Goal: Communication & Community: Answer question/provide support

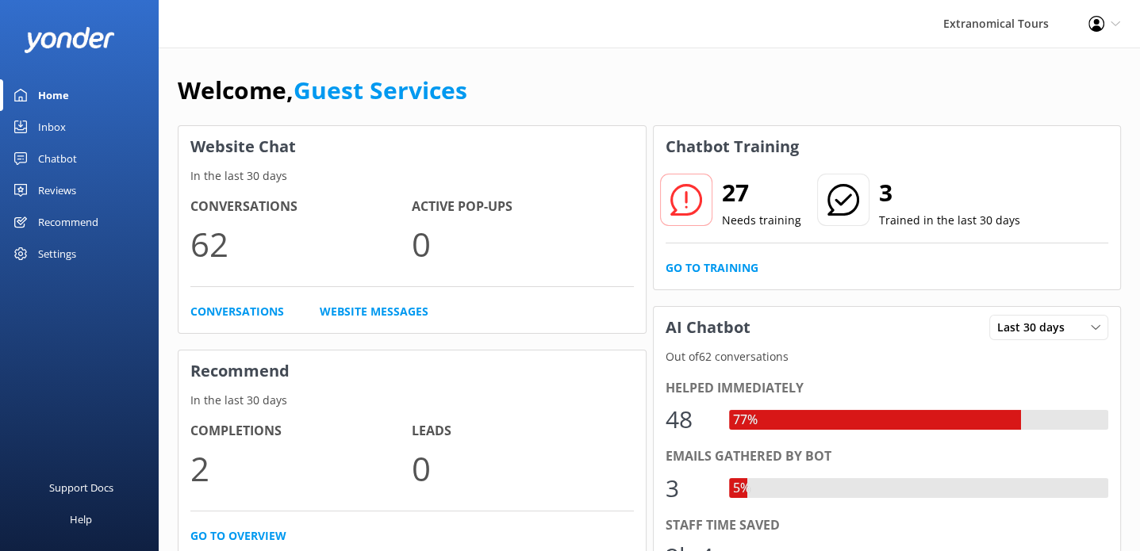
click at [39, 122] on div "Inbox" at bounding box center [52, 127] width 28 height 32
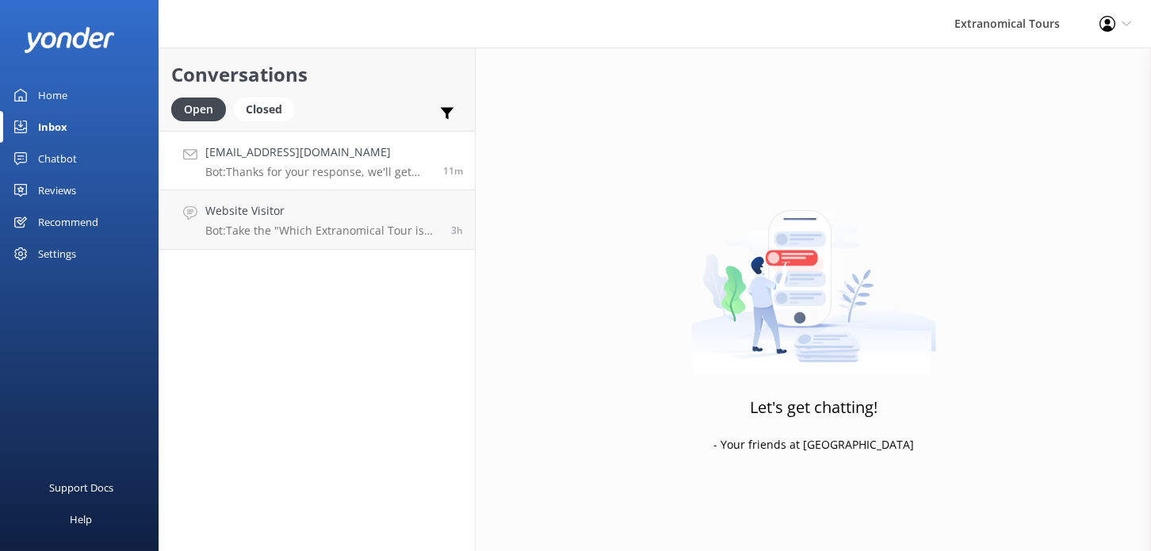
click at [318, 173] on p "Bot: Thanks for your response, we'll get back to you as soon as we can during o…" at bounding box center [318, 172] width 226 height 14
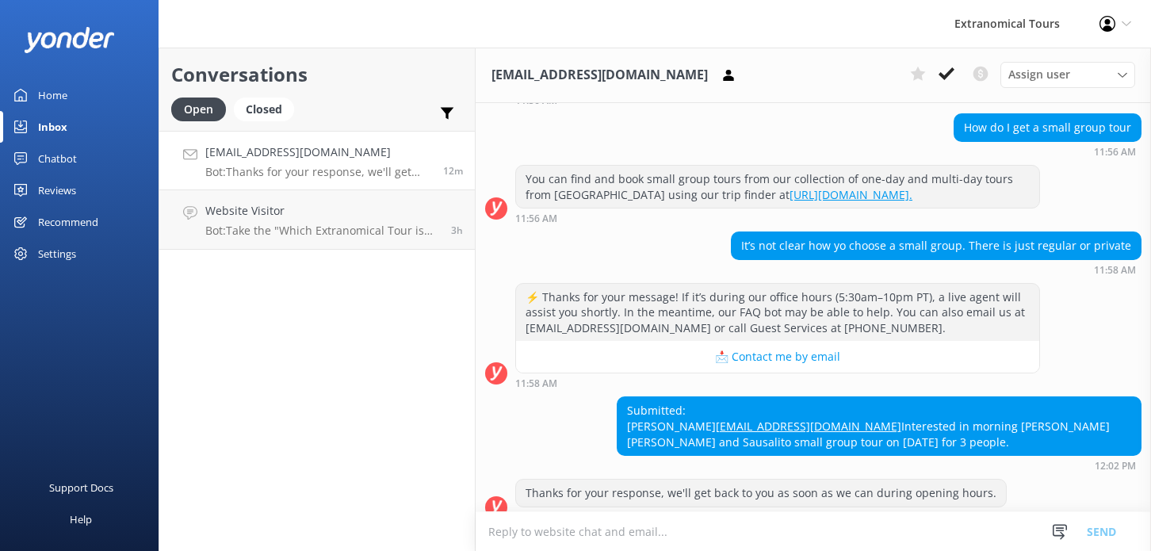
scroll to position [414, 0]
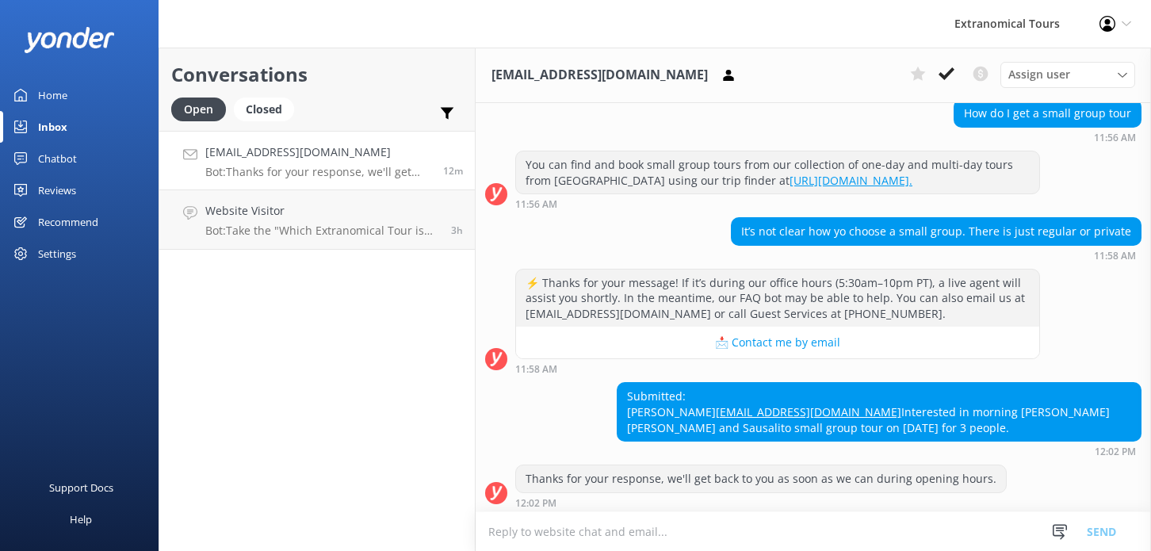
click at [644, 532] on textarea at bounding box center [814, 531] width 676 height 39
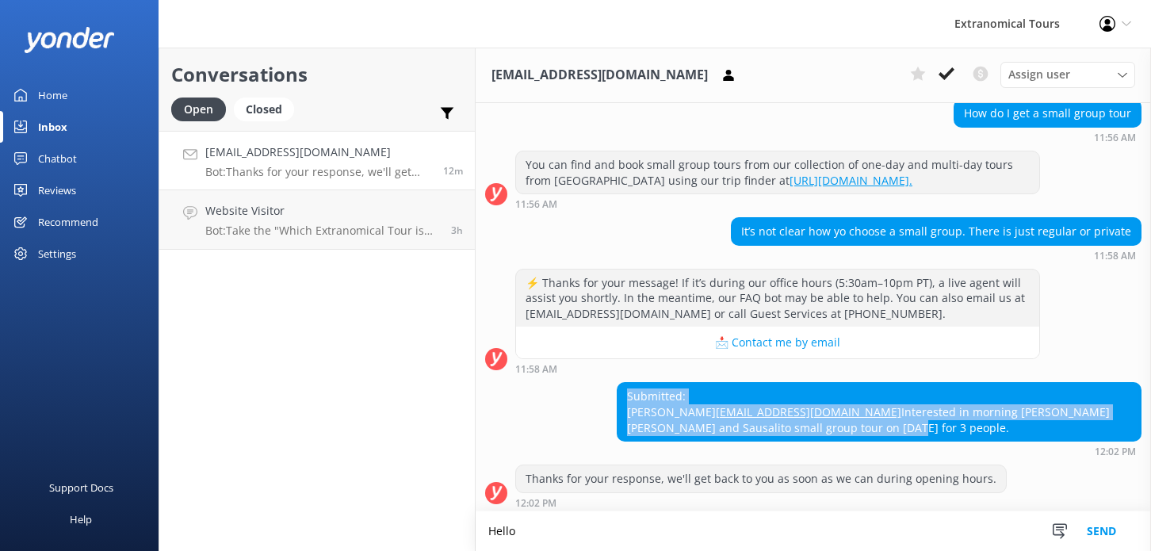
copy div "Submitted: [PERSON_NAME] [PERSON_NAME][EMAIL_ADDRESS][DOMAIN_NAME] Interested i…"
drag, startPoint x: 657, startPoint y: 370, endPoint x: 557, endPoint y: 194, distance: 201.7
click at [1044, 436] on div "Submitted: [PERSON_NAME] [PERSON_NAME][EMAIL_ADDRESS][DOMAIN_NAME] Interested i…" at bounding box center [879, 412] width 523 height 58
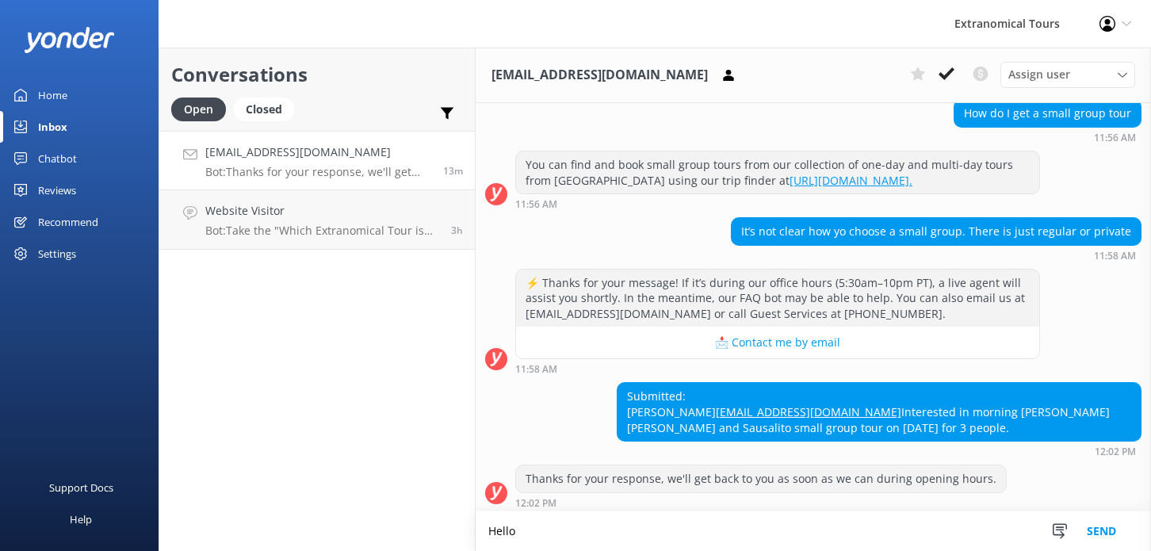
click at [654, 531] on textarea "Hello" at bounding box center [814, 531] width 676 height 40
drag, startPoint x: 654, startPoint y: 531, endPoint x: 404, endPoint y: 540, distance: 250.7
click at [404, 540] on div "Conversations Open Closed Important Converted Assigned to me Unassigned [EMAIL_…" at bounding box center [655, 300] width 993 height 504
paste textarea "[PERSON_NAME], Thank you for your interest in our Morning [PERSON_NAME] [PERSON…"
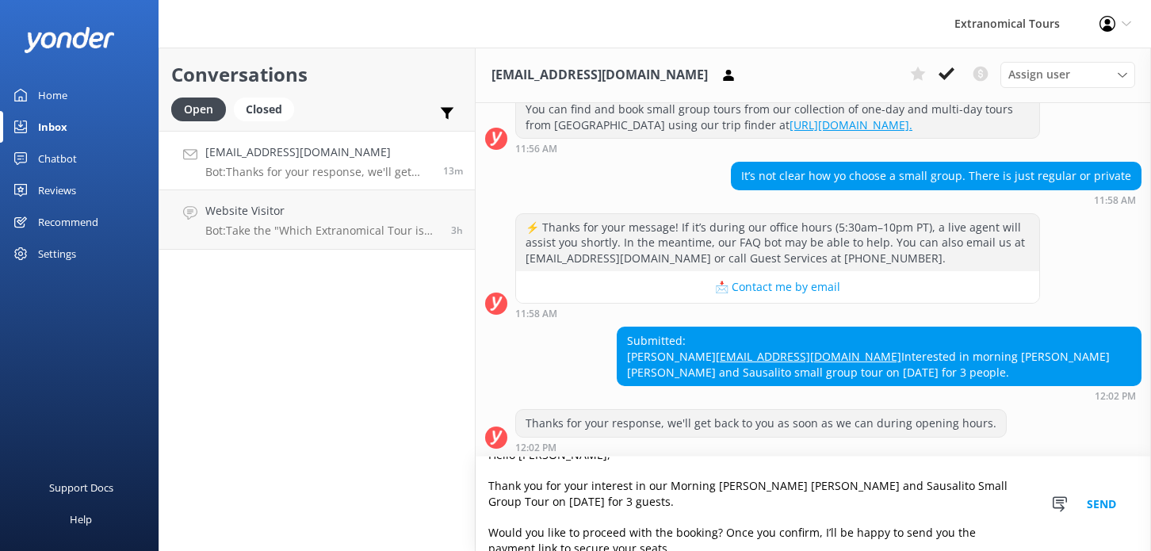
scroll to position [0, 0]
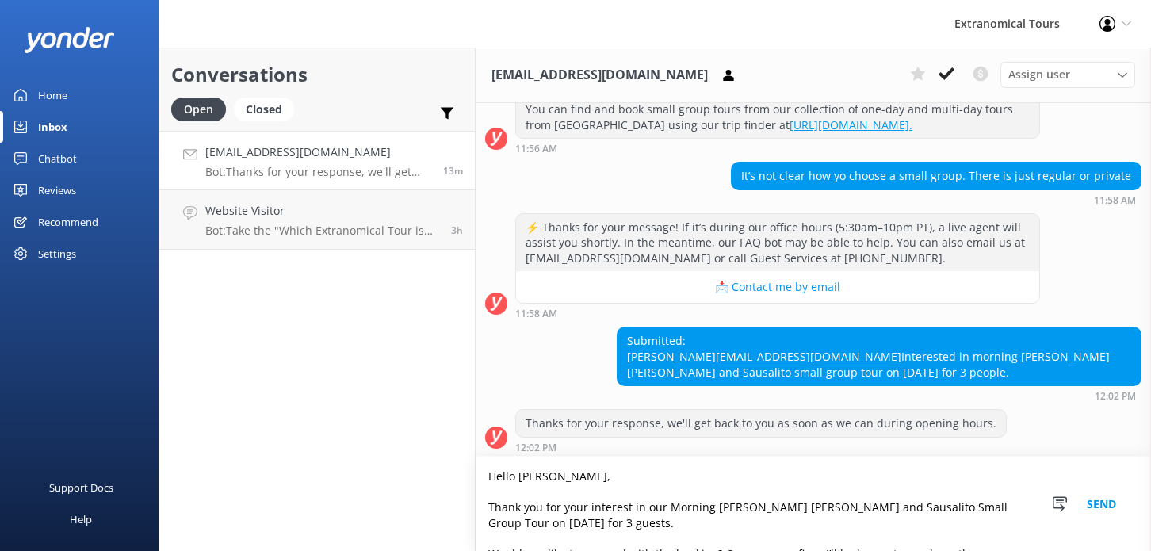
type textarea "Hello [PERSON_NAME], Thank you for your interest in our Morning [PERSON_NAME] […"
click at [1103, 511] on button "Send" at bounding box center [1101, 504] width 59 height 94
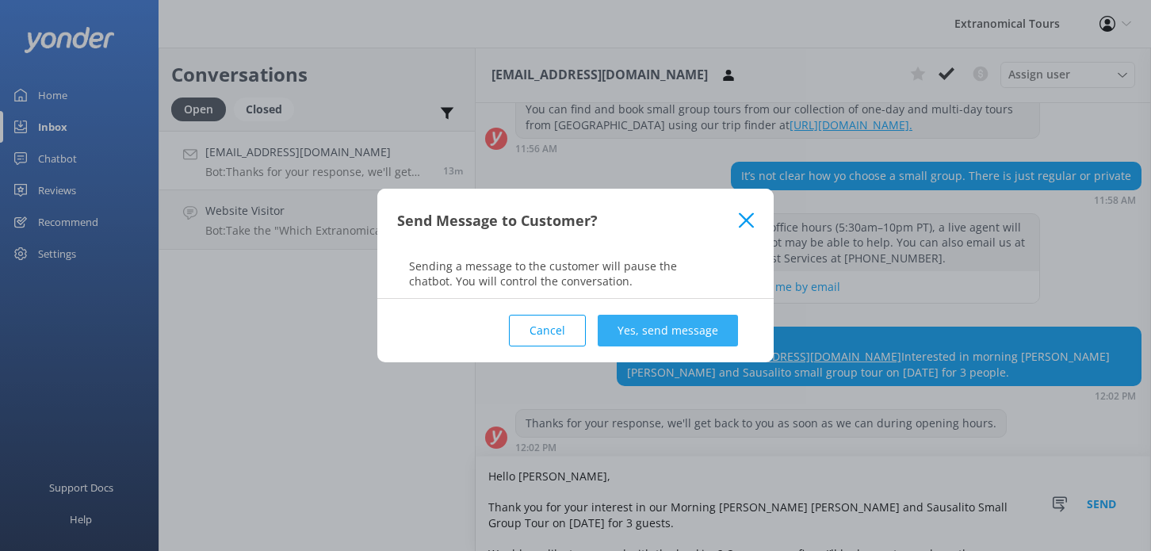
click at [618, 339] on button "Yes, send message" at bounding box center [668, 331] width 140 height 32
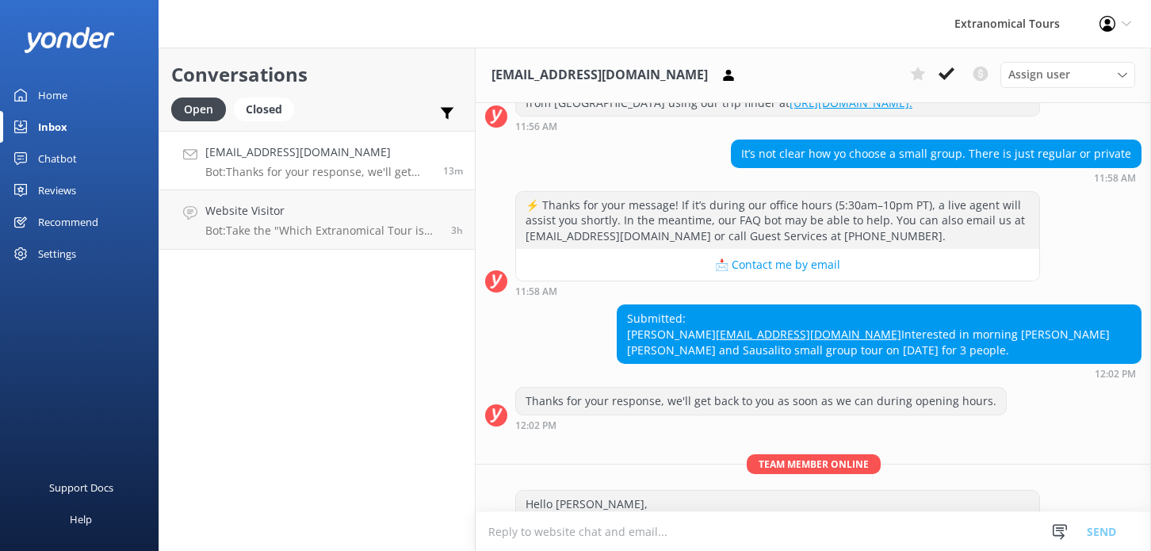
scroll to position [472, 0]
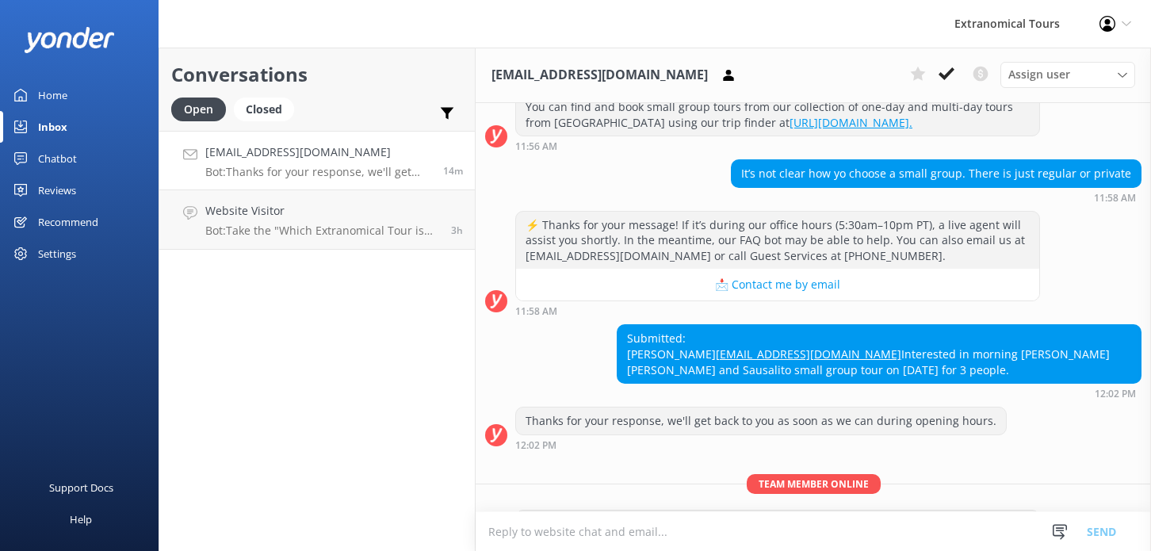
click at [312, 152] on h4 "[EMAIL_ADDRESS][DOMAIN_NAME]" at bounding box center [318, 152] width 226 height 17
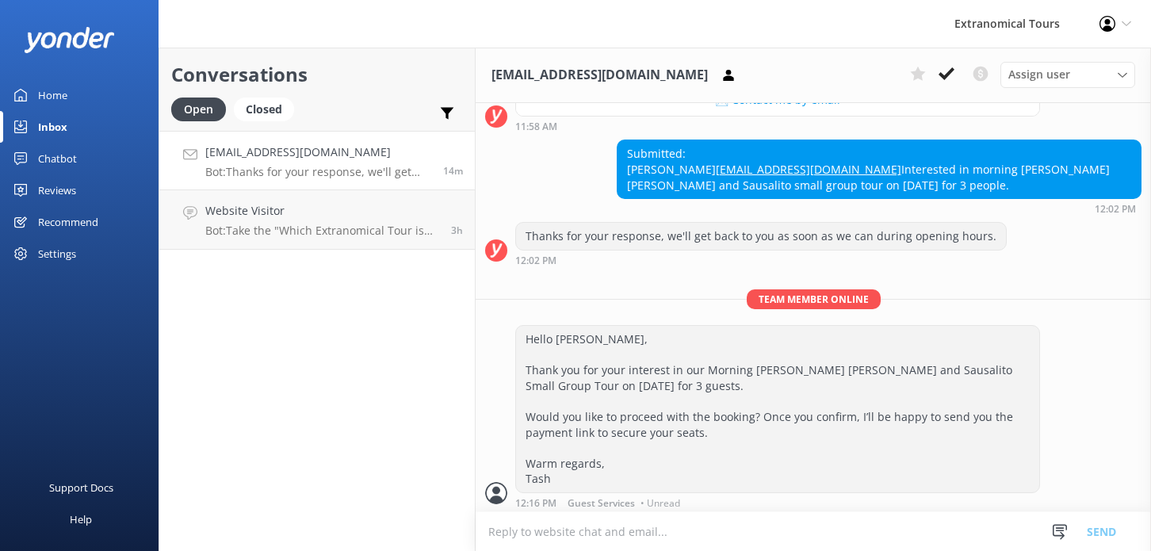
scroll to position [657, 0]
click at [695, 531] on textarea at bounding box center [814, 531] width 676 height 39
paste textarea "May I please have your contact number so I can assist you directly and answer a…"
type textarea "May I please have your contact number so I can assist you directly and answer a…"
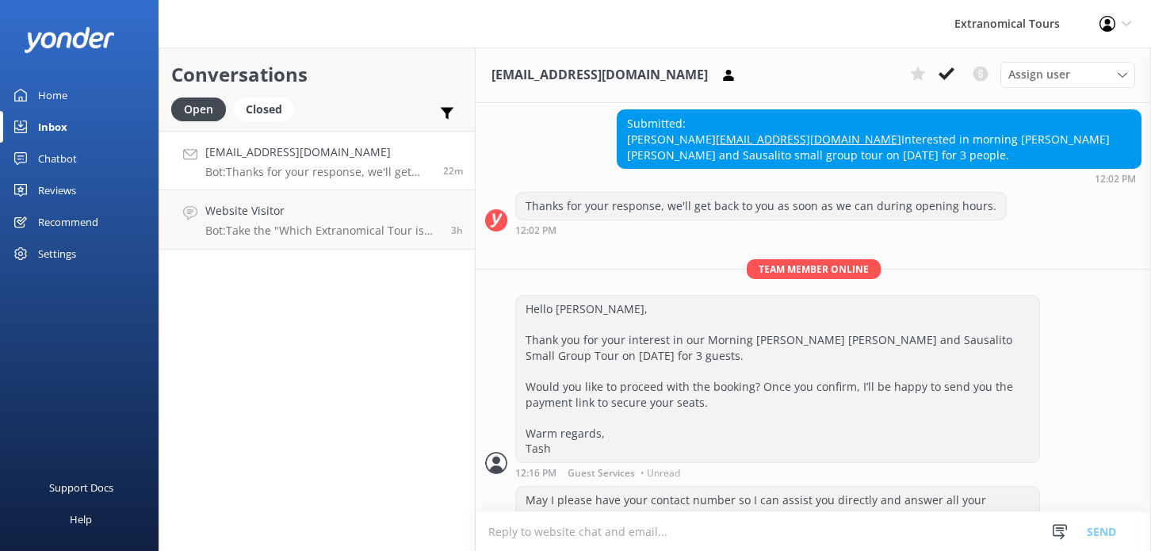
scroll to position [758, 0]
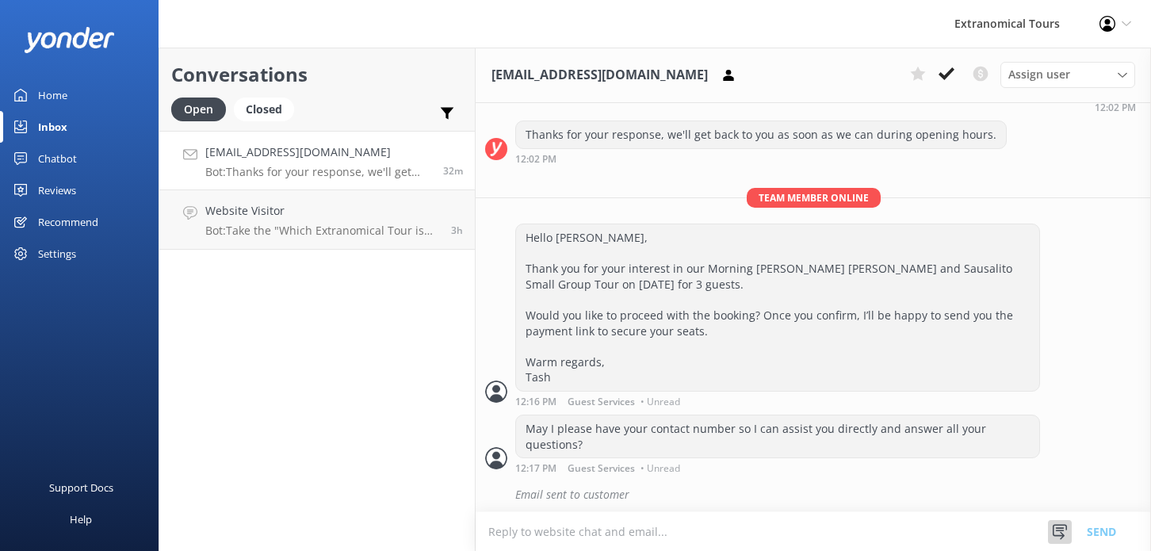
click at [1065, 532] on icon at bounding box center [1060, 532] width 16 height 16
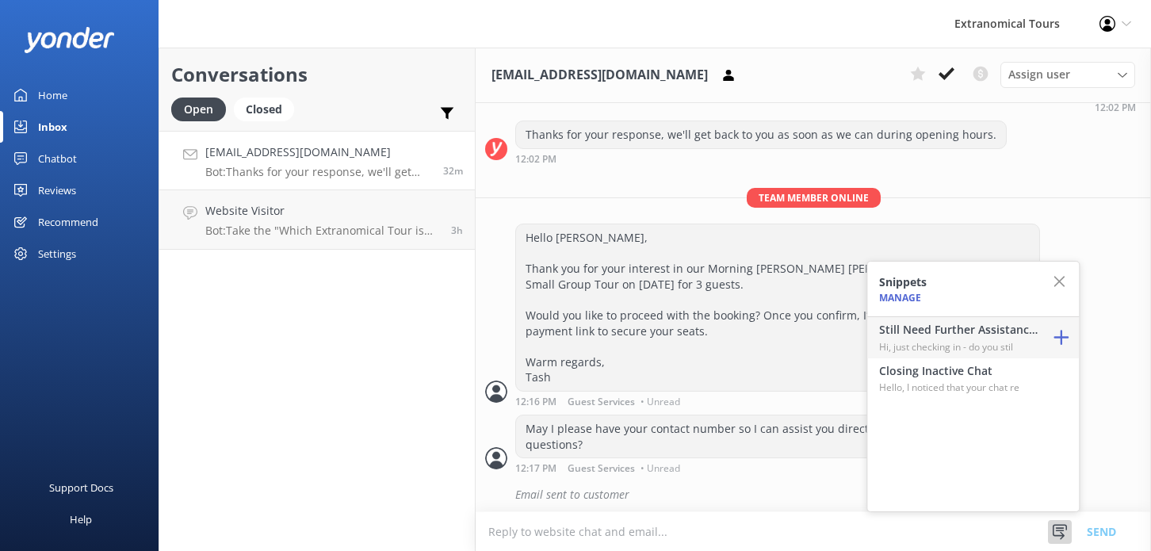
click at [965, 324] on h4 "Still Need Further Assistance?" at bounding box center [958, 329] width 159 height 17
type textarea "Hi, just checking in - do you still require assistance from our team on this? T…"
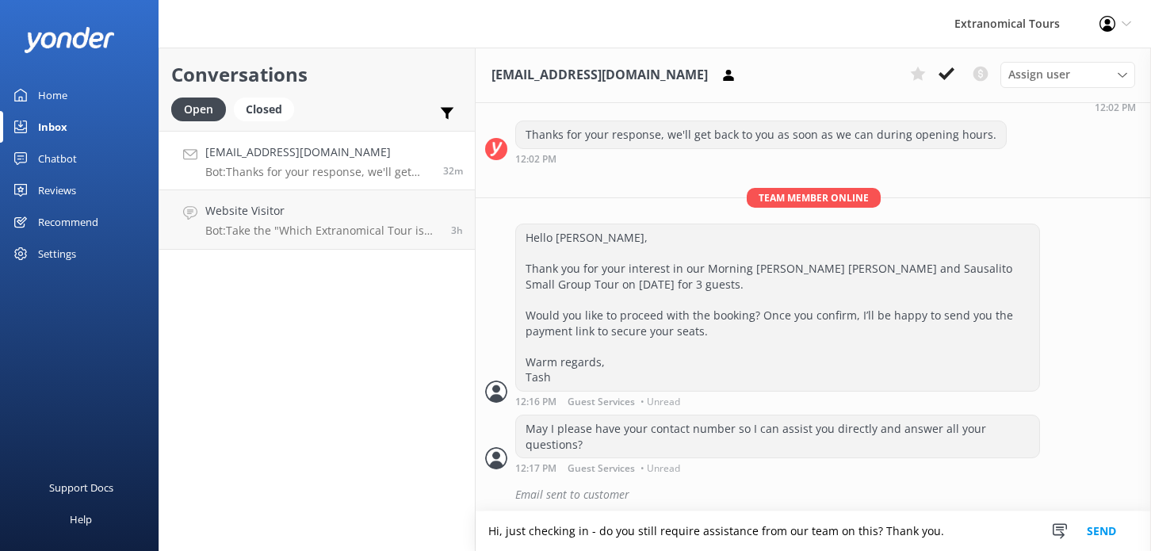
click at [1091, 539] on button "Send" at bounding box center [1101, 531] width 59 height 40
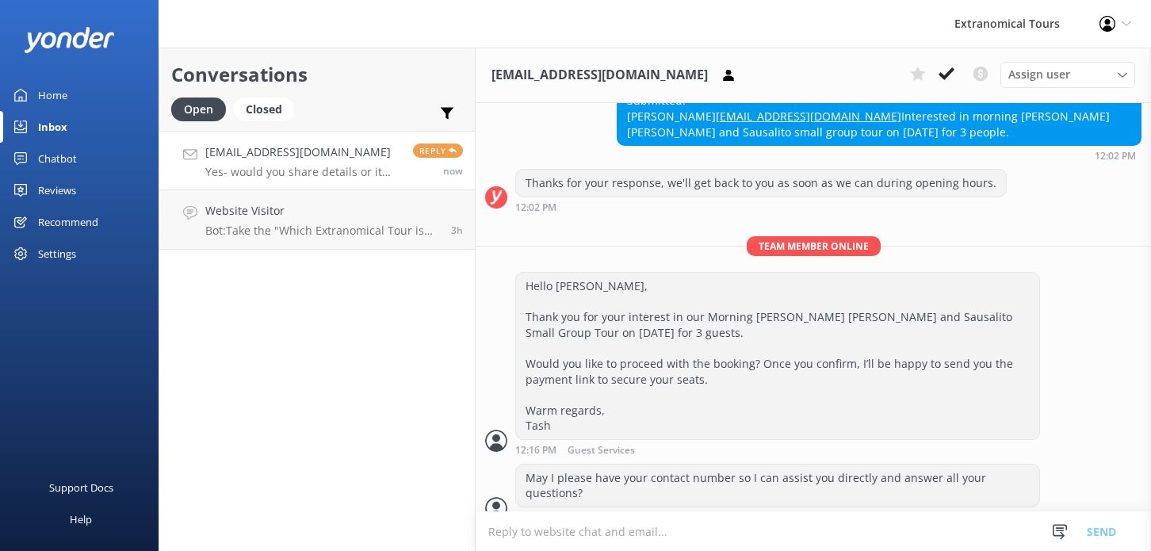
scroll to position [707, 0]
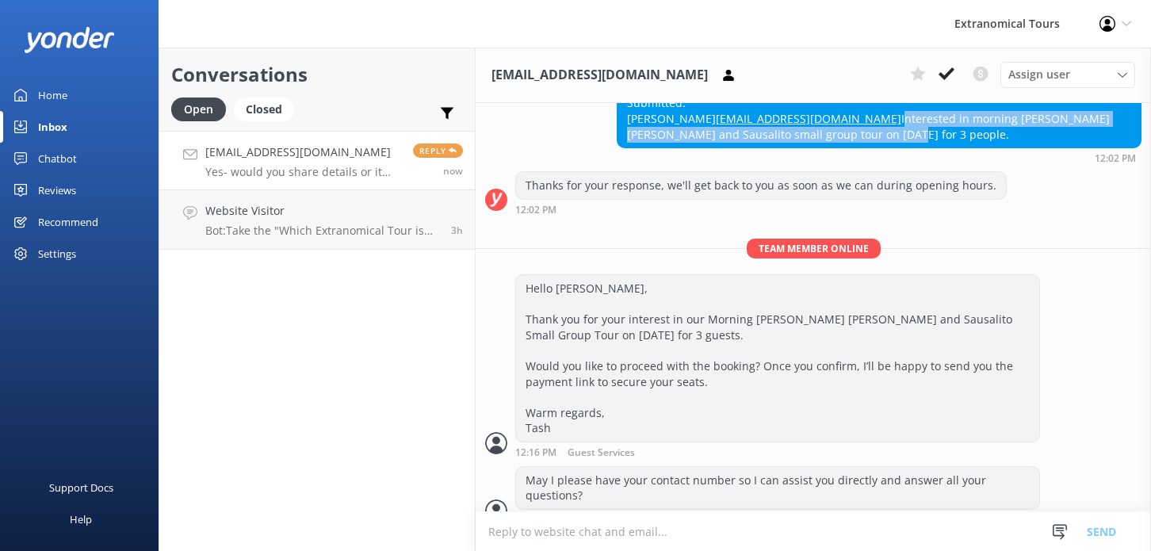
copy div "Interested in morning [PERSON_NAME] [PERSON_NAME] and Sausalito small group tou…"
drag, startPoint x: 657, startPoint y: 132, endPoint x: 1120, endPoint y: 136, distance: 463.9
click at [1120, 136] on div "Submitted: [PERSON_NAME] [PERSON_NAME][EMAIL_ADDRESS][DOMAIN_NAME] Interested i…" at bounding box center [879, 119] width 523 height 58
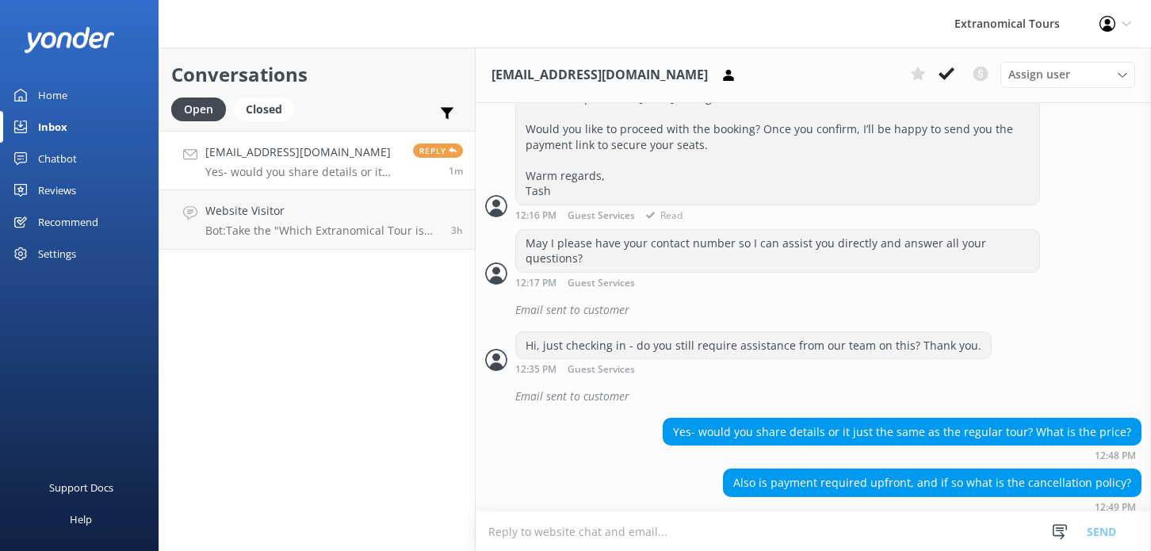
scroll to position [947, 0]
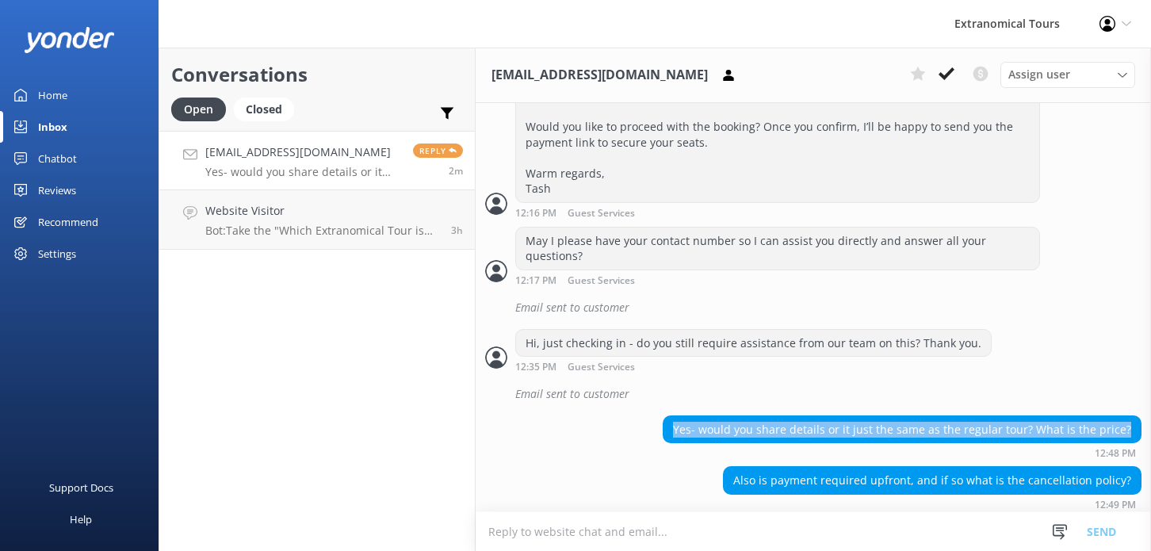
copy div "Yes- would you share details or it just the same as the regular tour? What is t…"
drag, startPoint x: 676, startPoint y: 421, endPoint x: 657, endPoint y: 148, distance: 273.5
click at [1126, 416] on div "Yes- would you share details or it just the same as the regular tour? What is t…" at bounding box center [902, 429] width 477 height 27
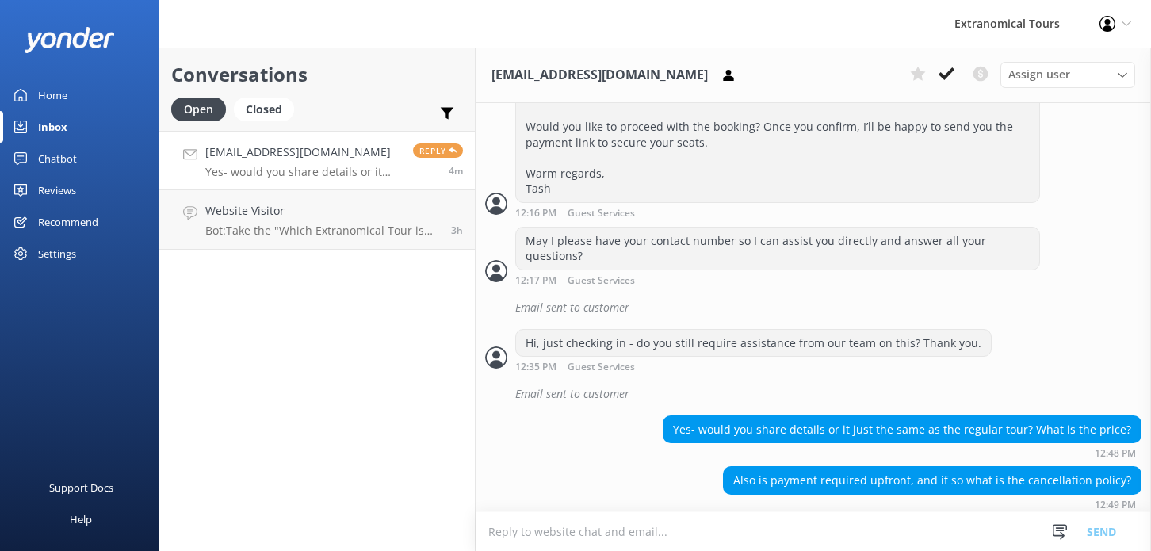
click at [824, 531] on textarea at bounding box center [814, 531] width 676 height 39
paste textarea "The group tour is priced at $99 per adult and $79 per child. You may also add a…"
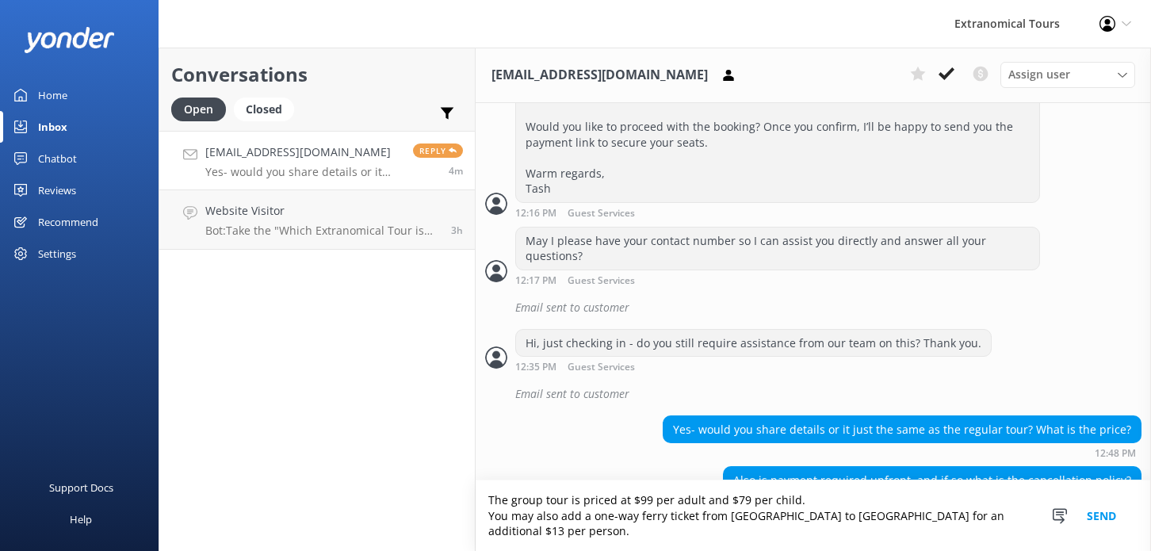
scroll to position [979, 0]
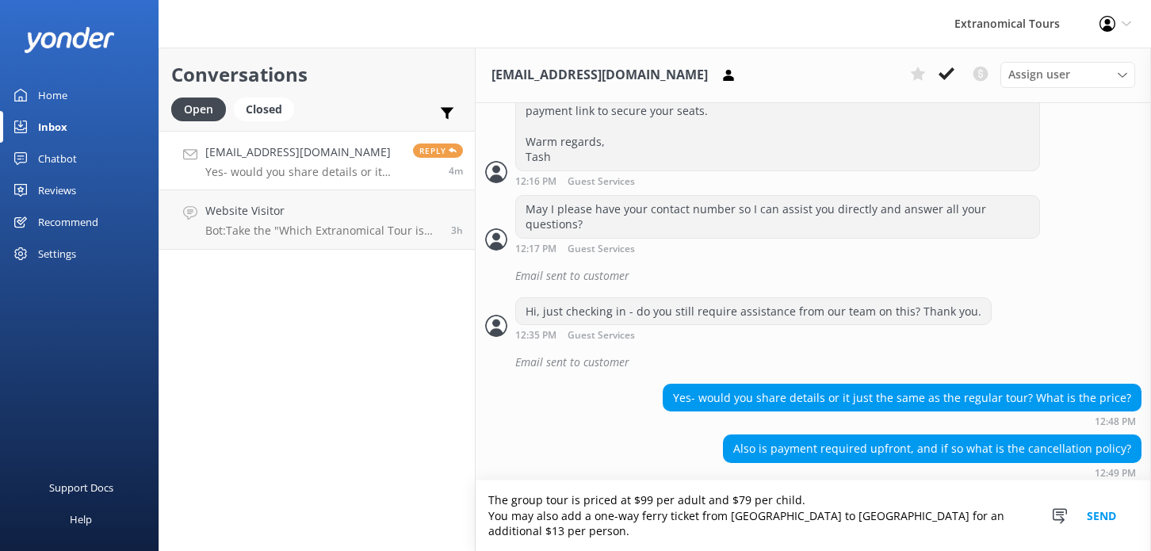
type textarea "The group tour is priced at $99 per adult and $79 per child. You may also add a…"
click at [1097, 513] on button "Send" at bounding box center [1101, 516] width 59 height 71
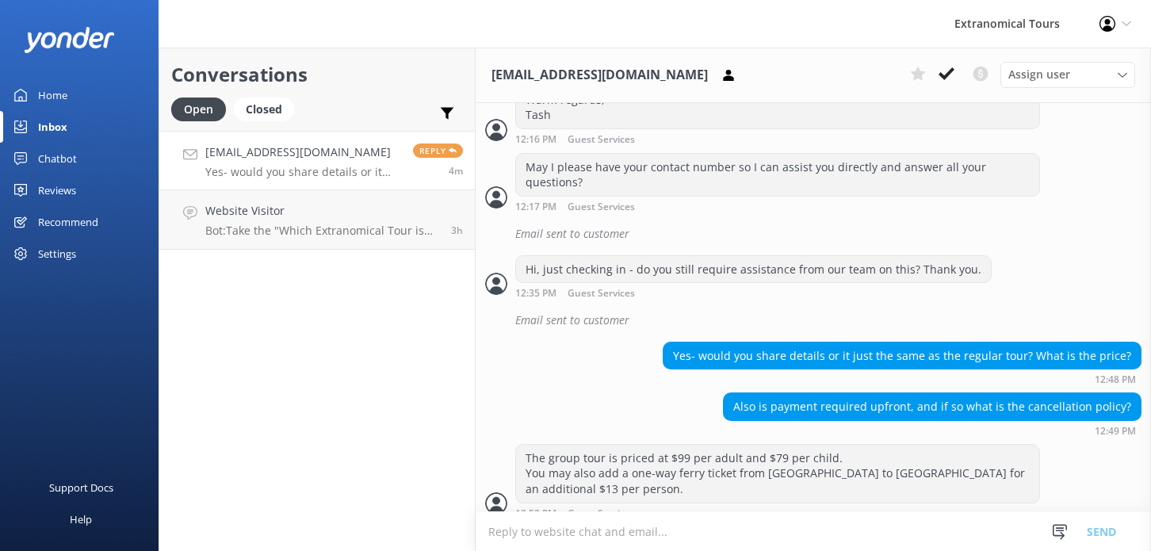
scroll to position [1030, 0]
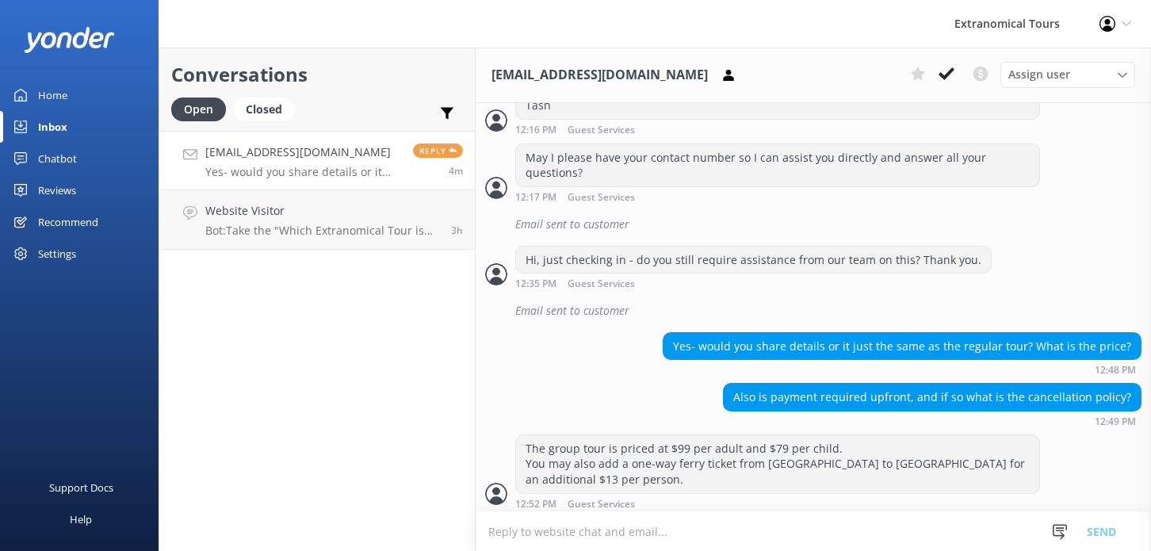
click at [693, 529] on textarea at bounding box center [814, 531] width 676 height 39
paste textarea "Free Cancellation: With 24 hours advance notice"
type textarea "Free Cancellation: With 24 hours advance notice"
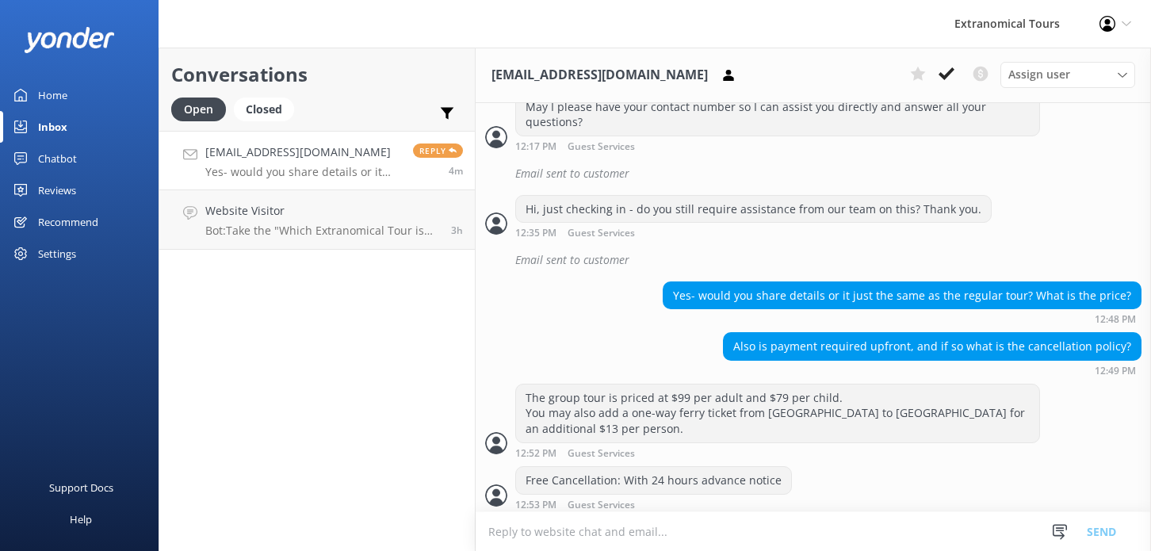
scroll to position [1082, 0]
